Goal: Transaction & Acquisition: Purchase product/service

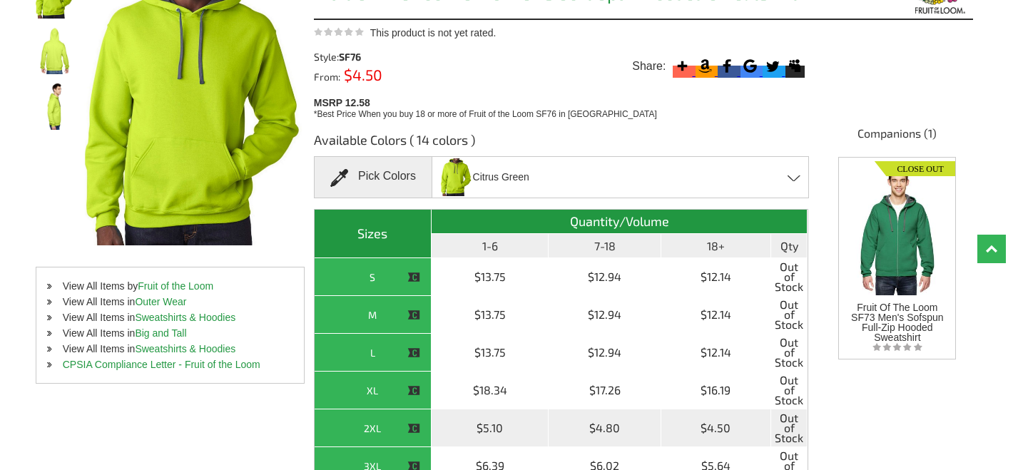
scroll to position [179, 0]
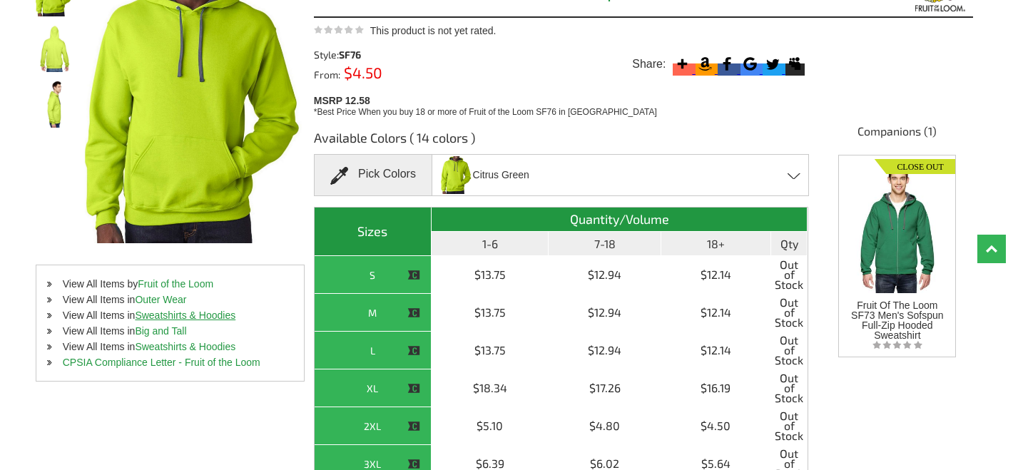
click at [172, 314] on link "Sweatshirts & Hoodies" at bounding box center [185, 315] width 101 height 11
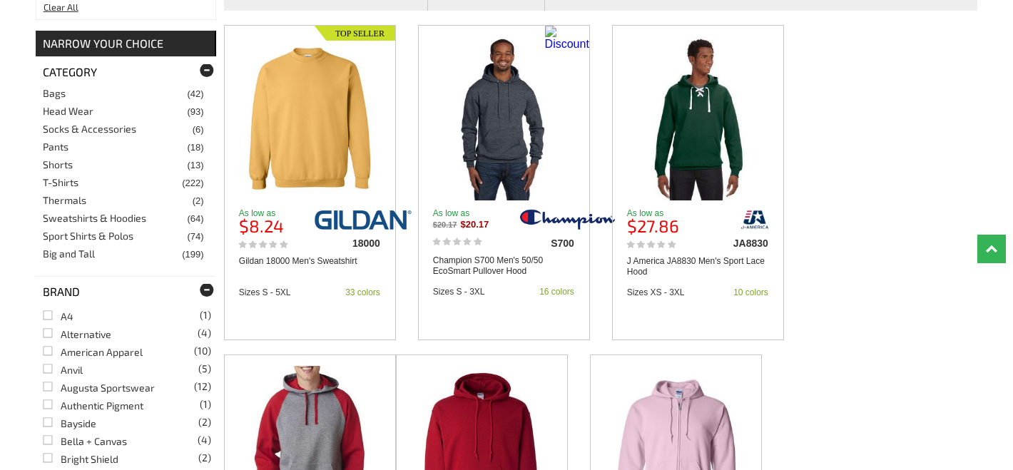
scroll to position [324, 0]
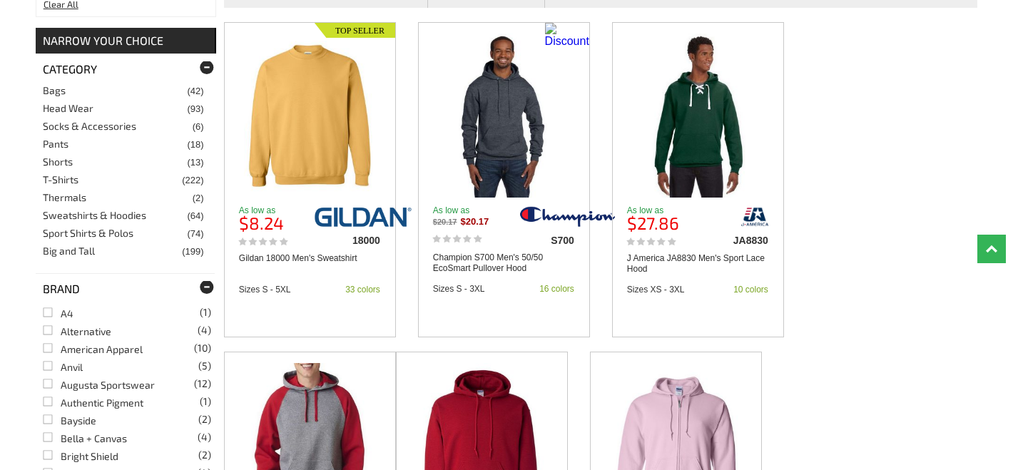
click at [98, 215] on link "Sweatshirts & Hoodies" at bounding box center [94, 215] width 103 height 12
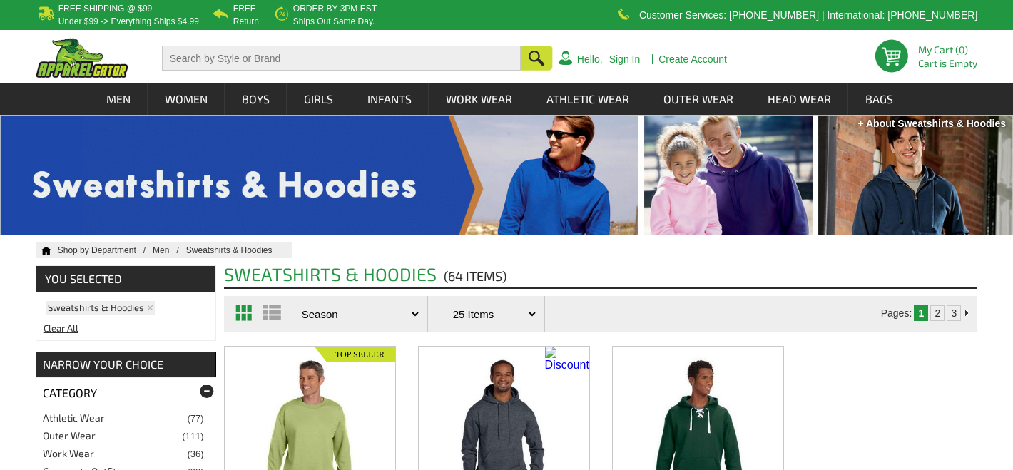
click at [191, 68] on input "text" at bounding box center [341, 58] width 359 height 25
type input "sf76"
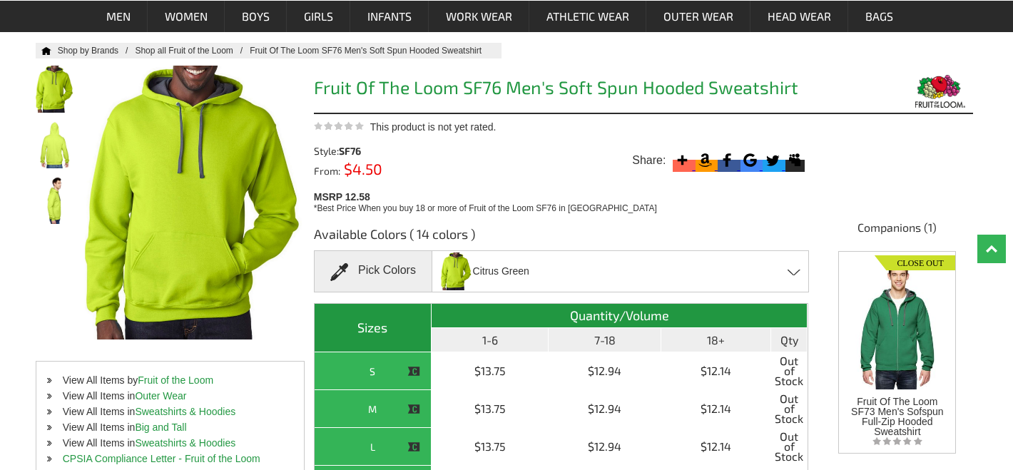
scroll to position [82, 0]
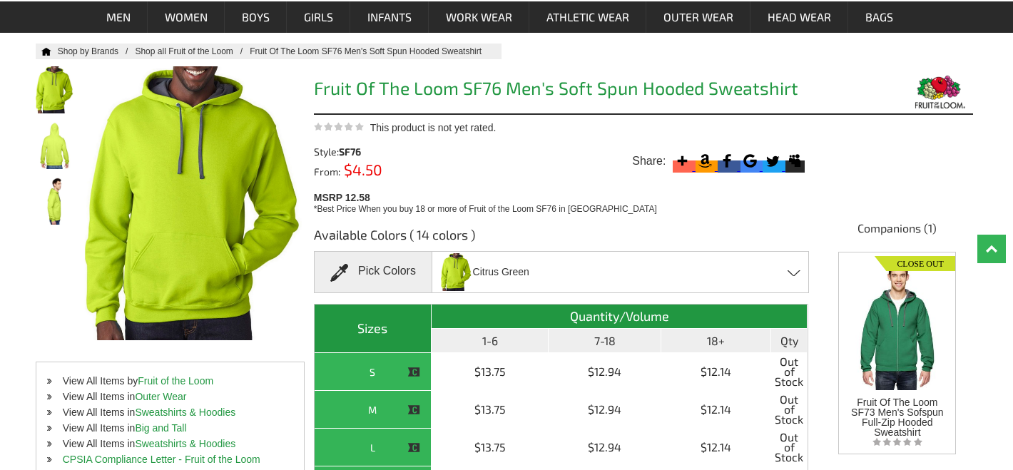
click at [763, 170] on icon at bounding box center [772, 160] width 19 height 19
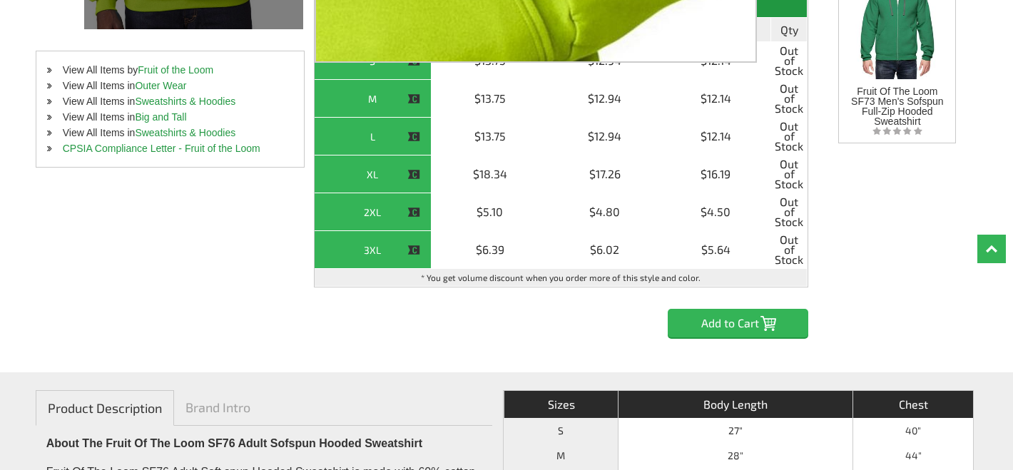
scroll to position [431, 0]
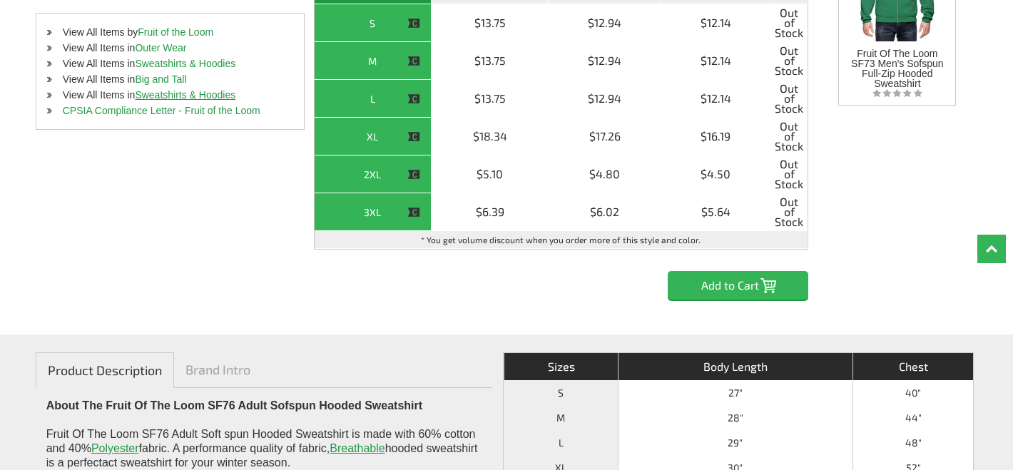
click at [172, 98] on link "Sweatshirts & Hoodies" at bounding box center [185, 94] width 101 height 11
click at [125, 107] on link "CPSIA Compliance Letter - Fruit of the Loom" at bounding box center [162, 110] width 198 height 11
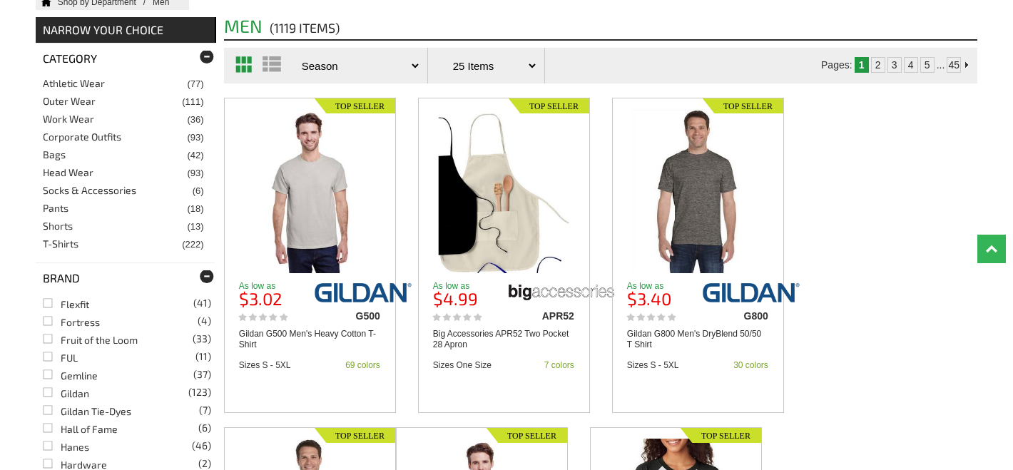
scroll to position [761, 0]
click at [49, 335] on link "Fruit of the Loom (33)" at bounding box center [90, 341] width 95 height 12
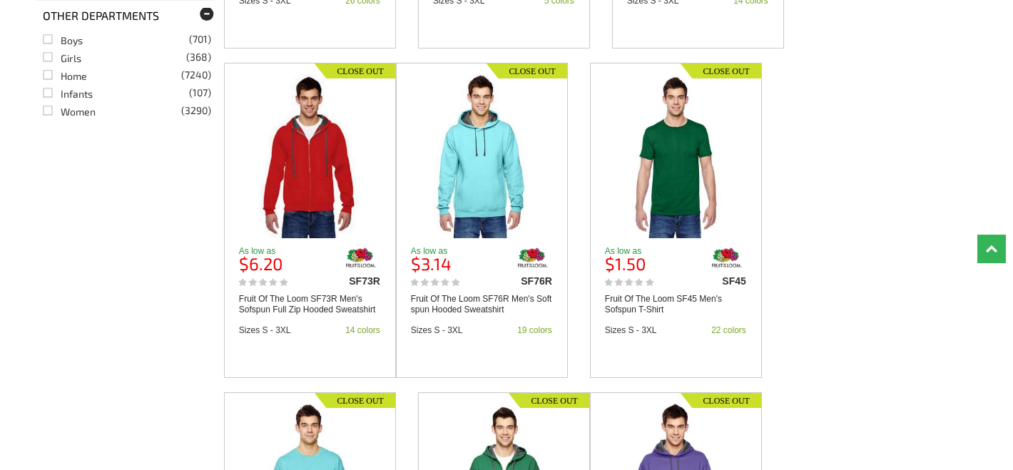
scroll to position [1933, 0]
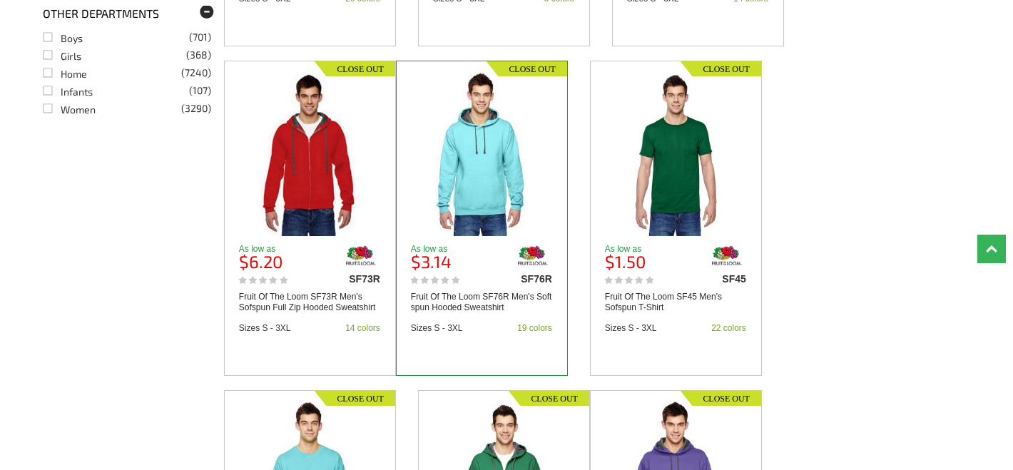
click at [465, 189] on img at bounding box center [481, 154] width 131 height 164
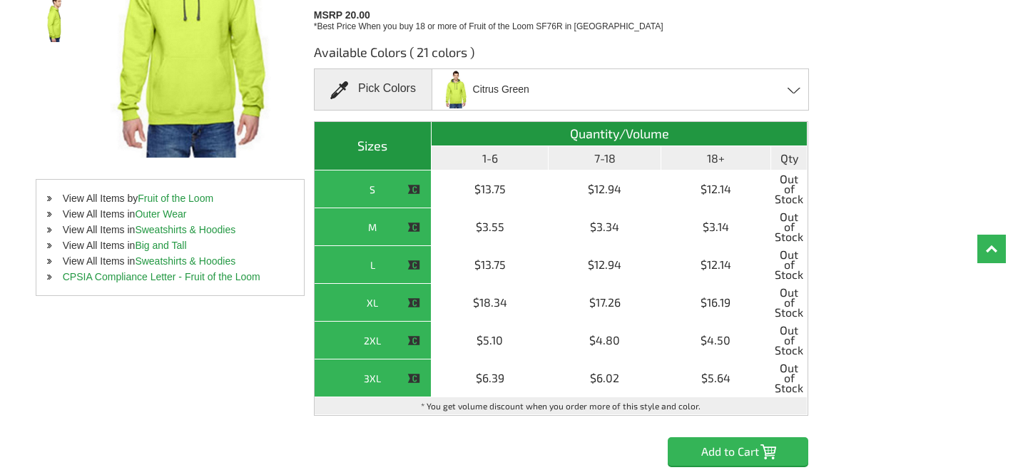
scroll to position [267, 0]
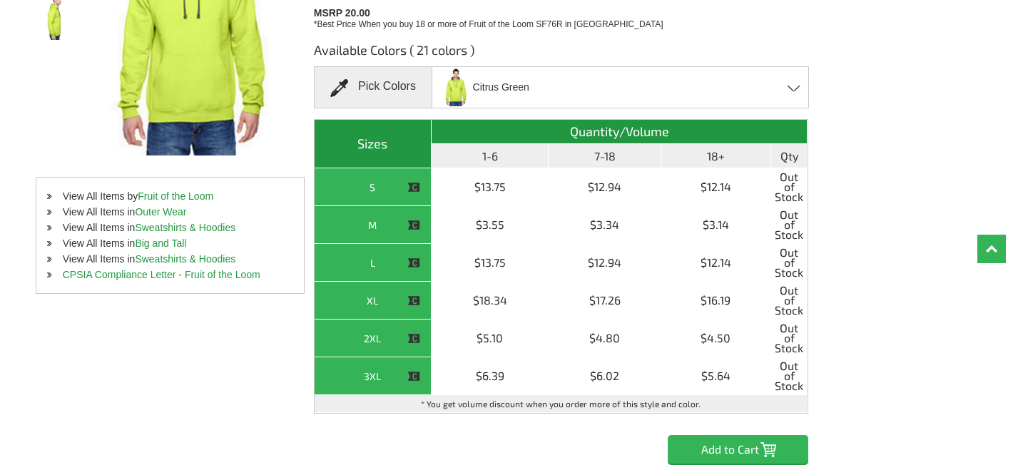
click at [377, 88] on div "Pick Colors" at bounding box center [373, 87] width 118 height 42
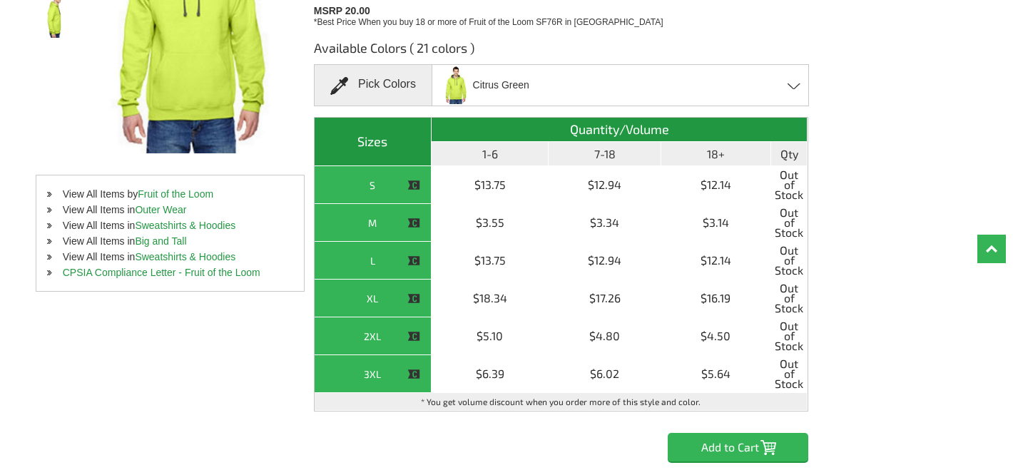
scroll to position [268, 0]
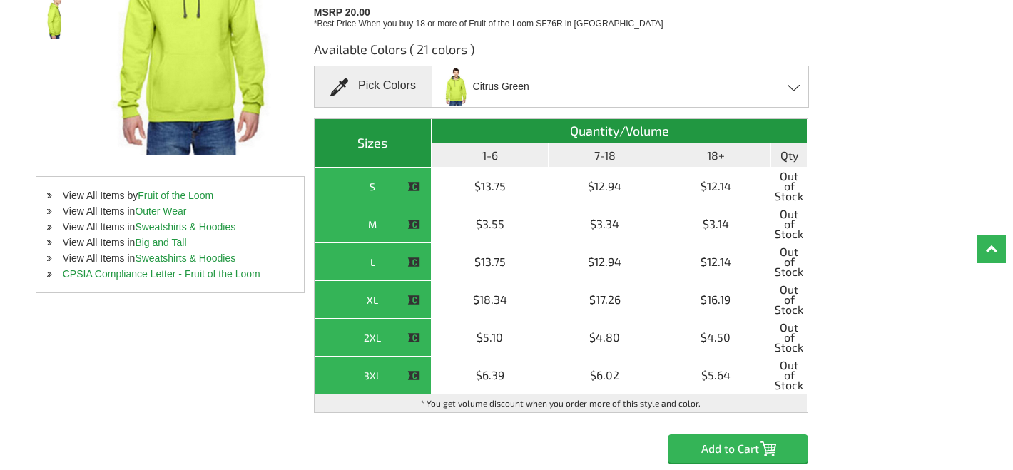
click at [594, 93] on div "Citrus Green Admiral Blue - Closeout Athletic Heather - Closeout Black - Closeo…" at bounding box center [620, 87] width 377 height 42
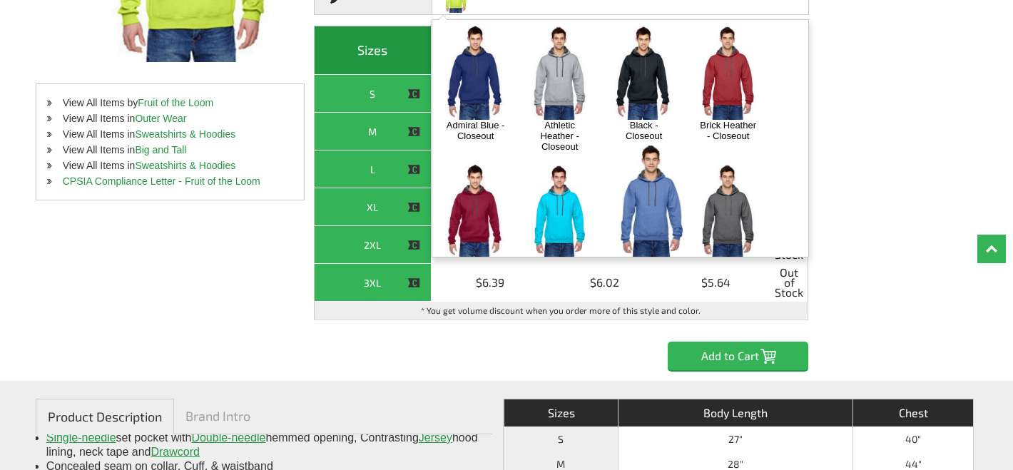
scroll to position [358, 0]
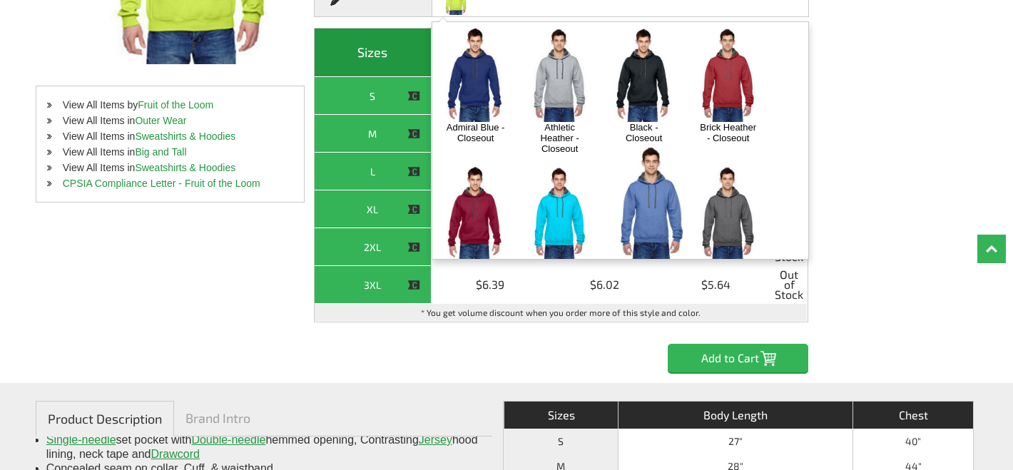
click at [477, 93] on img at bounding box center [475, 75] width 75 height 93
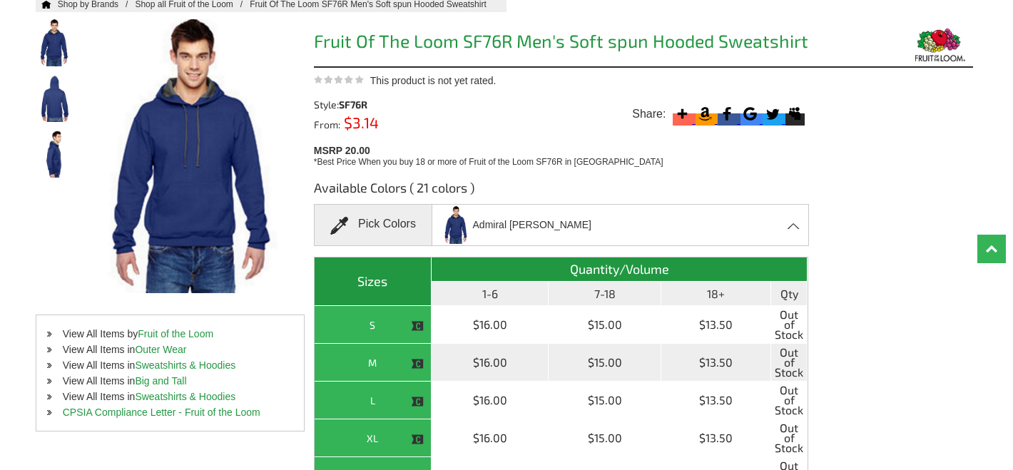
scroll to position [160, 0]
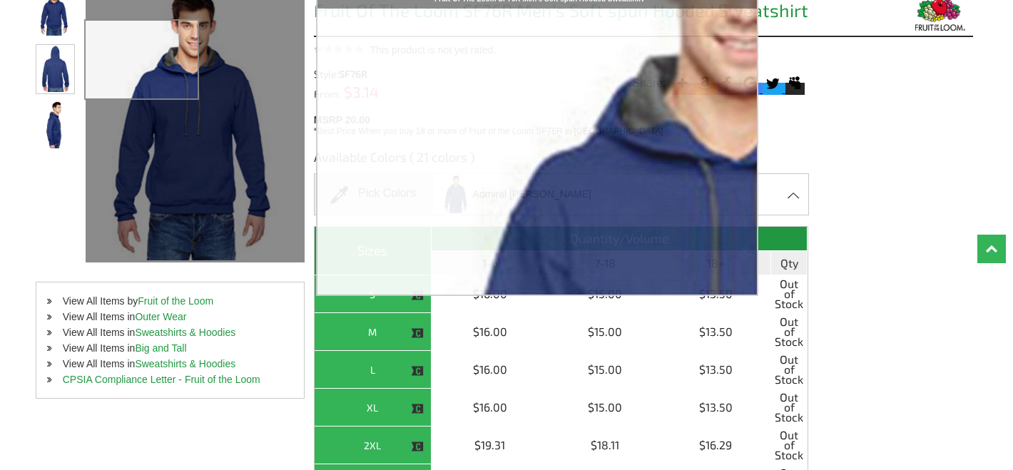
click at [42, 68] on img at bounding box center [55, 68] width 38 height 47
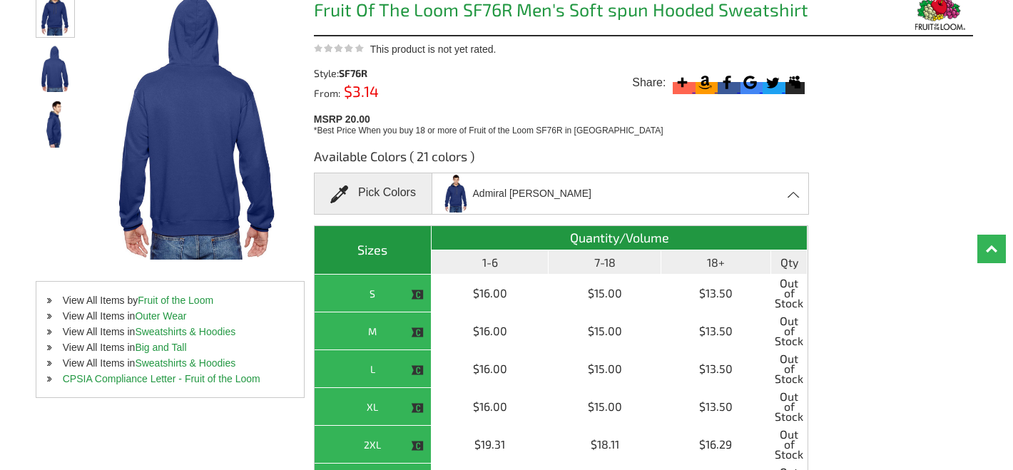
click at [56, 16] on img at bounding box center [55, 12] width 38 height 47
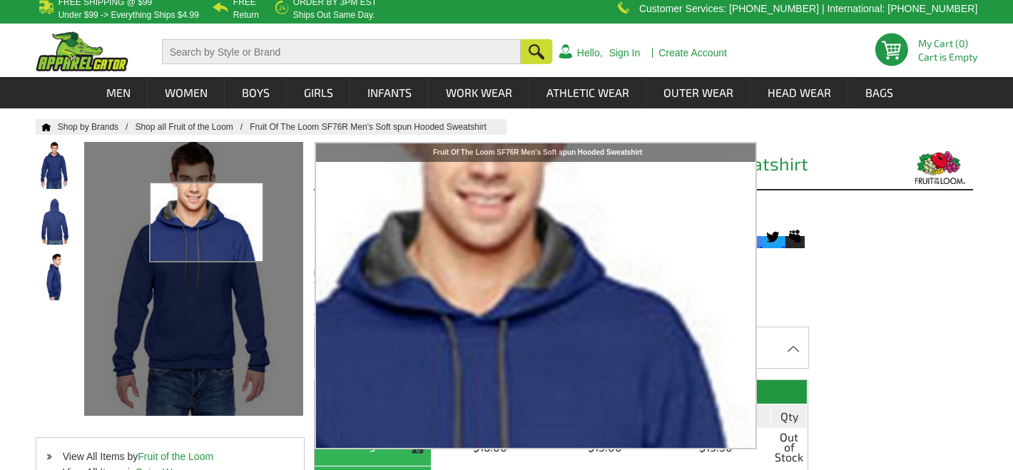
scroll to position [0, 0]
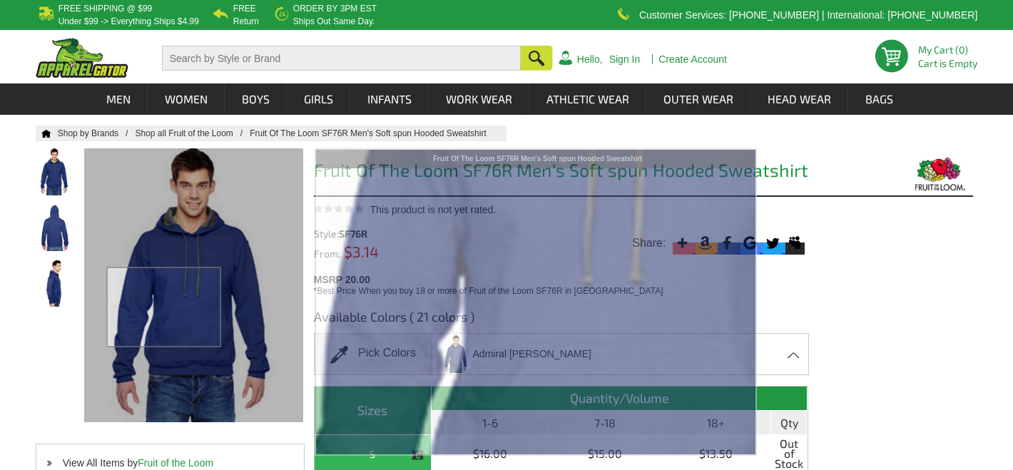
click at [165, 307] on div at bounding box center [193, 284] width 218 height 272
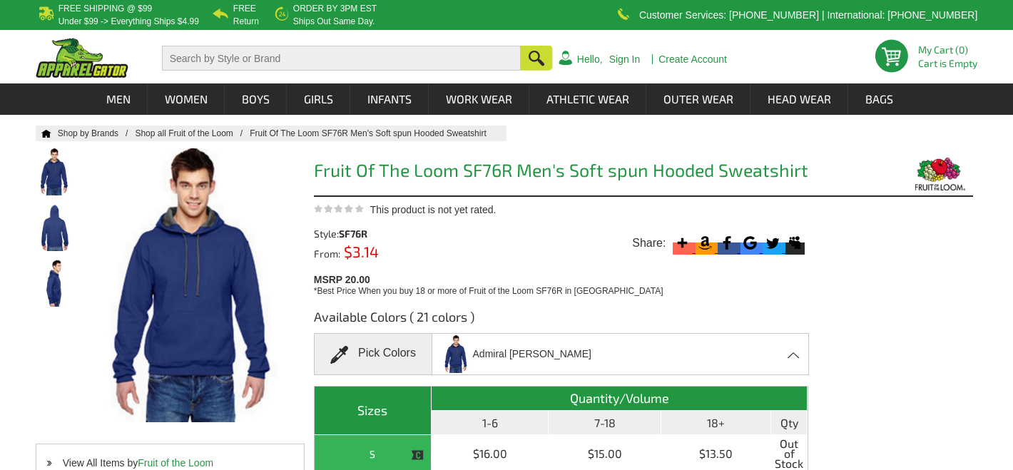
click at [440, 348] on span "Admiral Blue" at bounding box center [515, 354] width 152 height 41
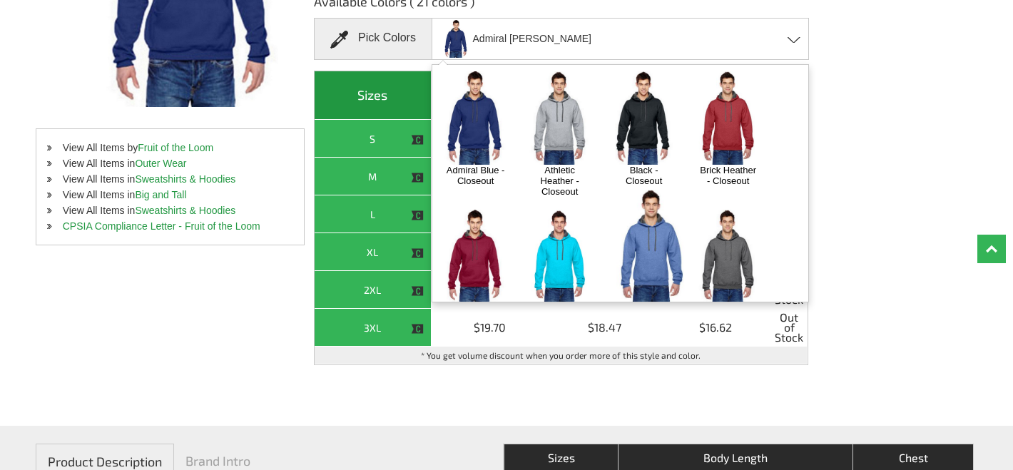
scroll to position [351, 0]
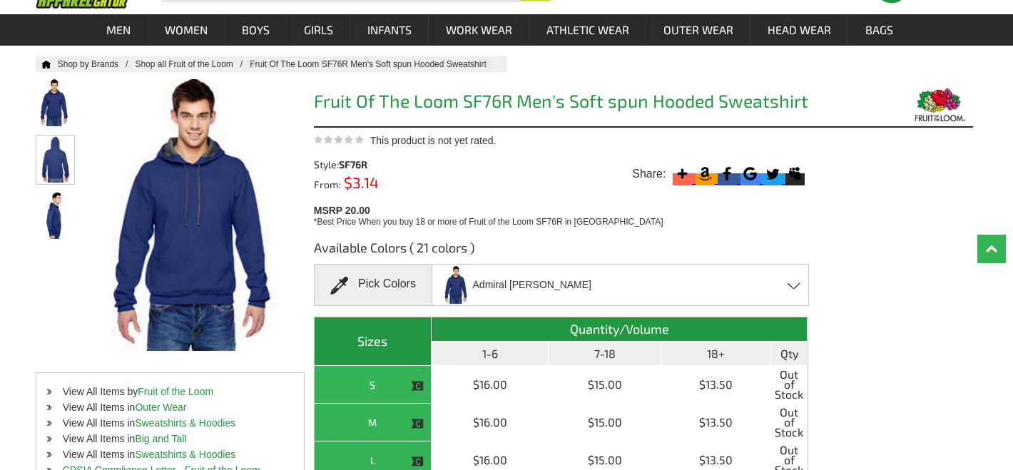
scroll to position [53, 0]
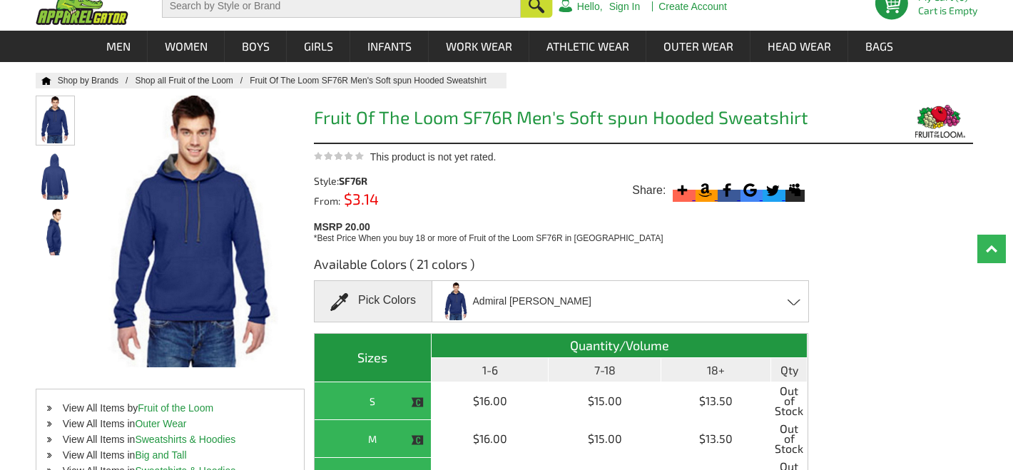
click at [54, 116] on img at bounding box center [55, 119] width 38 height 47
click at [51, 124] on img at bounding box center [55, 119] width 38 height 47
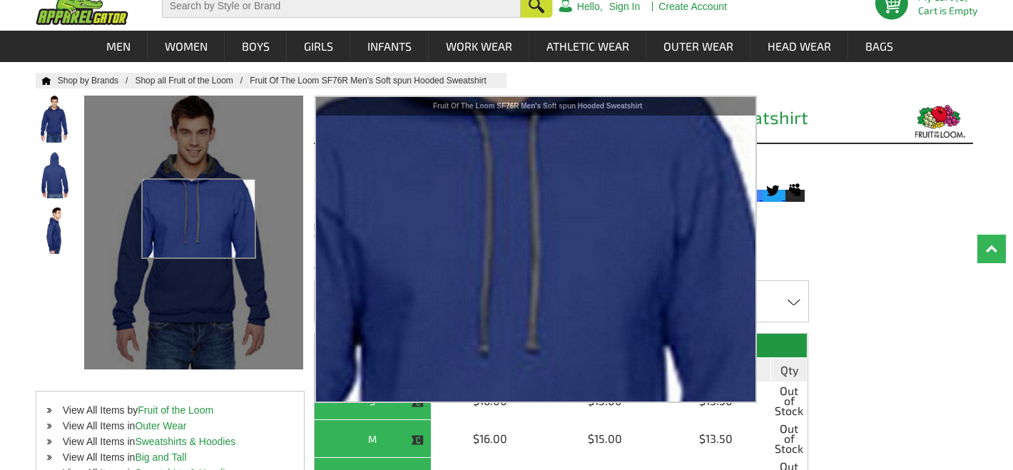
drag, startPoint x: 199, startPoint y: 218, endPoint x: 193, endPoint y: 211, distance: 8.6
click at [198, 216] on div at bounding box center [193, 232] width 218 height 272
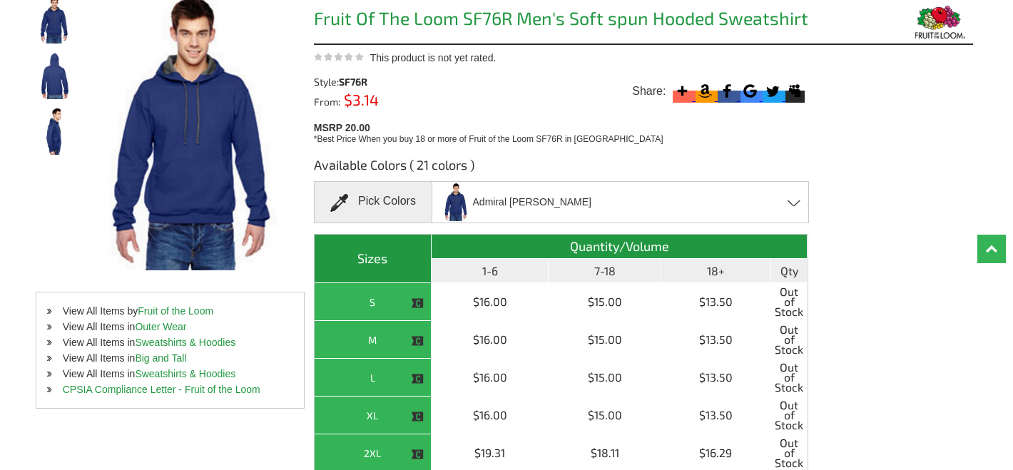
scroll to position [0, 0]
